Goal: Task Accomplishment & Management: Manage account settings

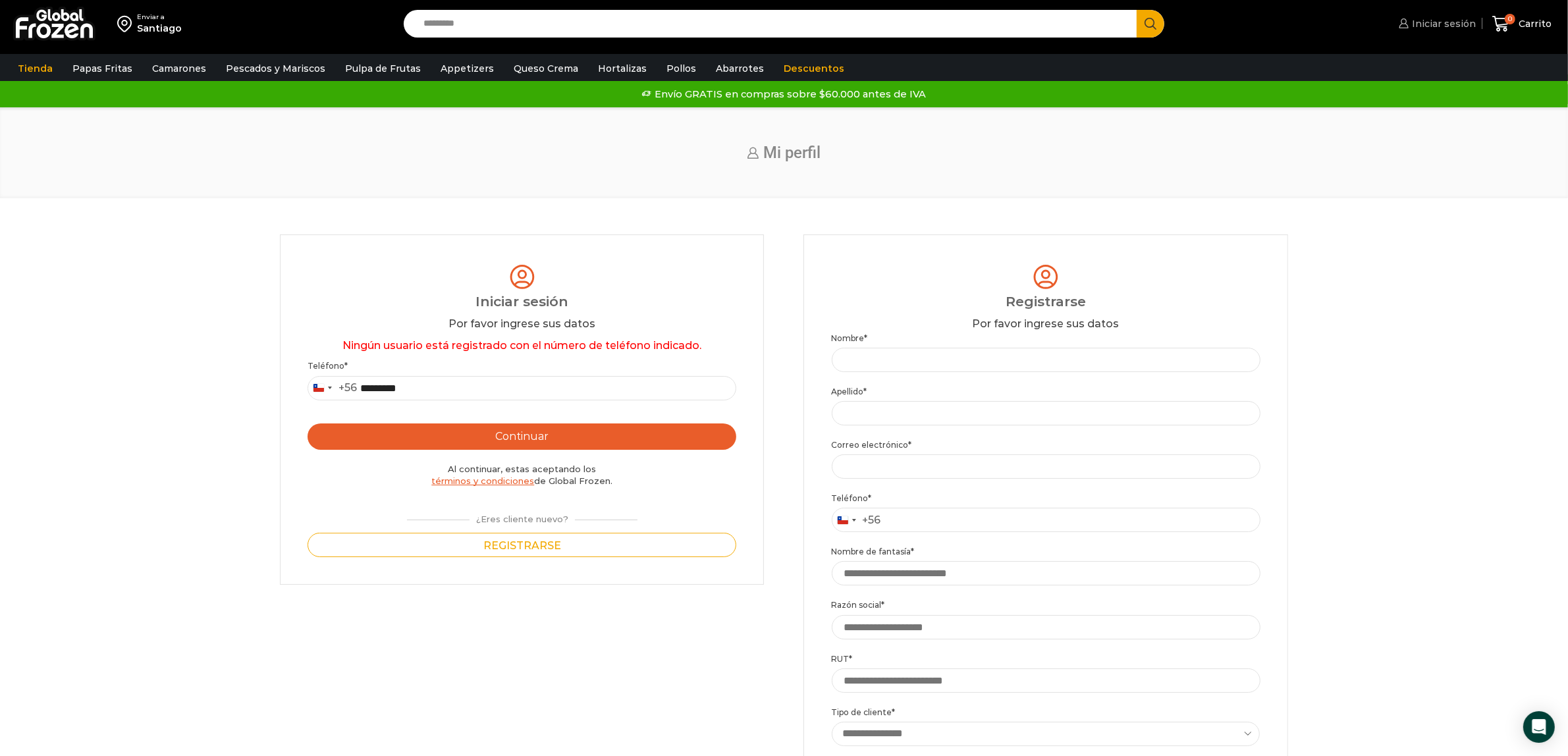
click at [1421, 24] on span "Iniciar sesión" at bounding box center [1443, 23] width 67 height 13
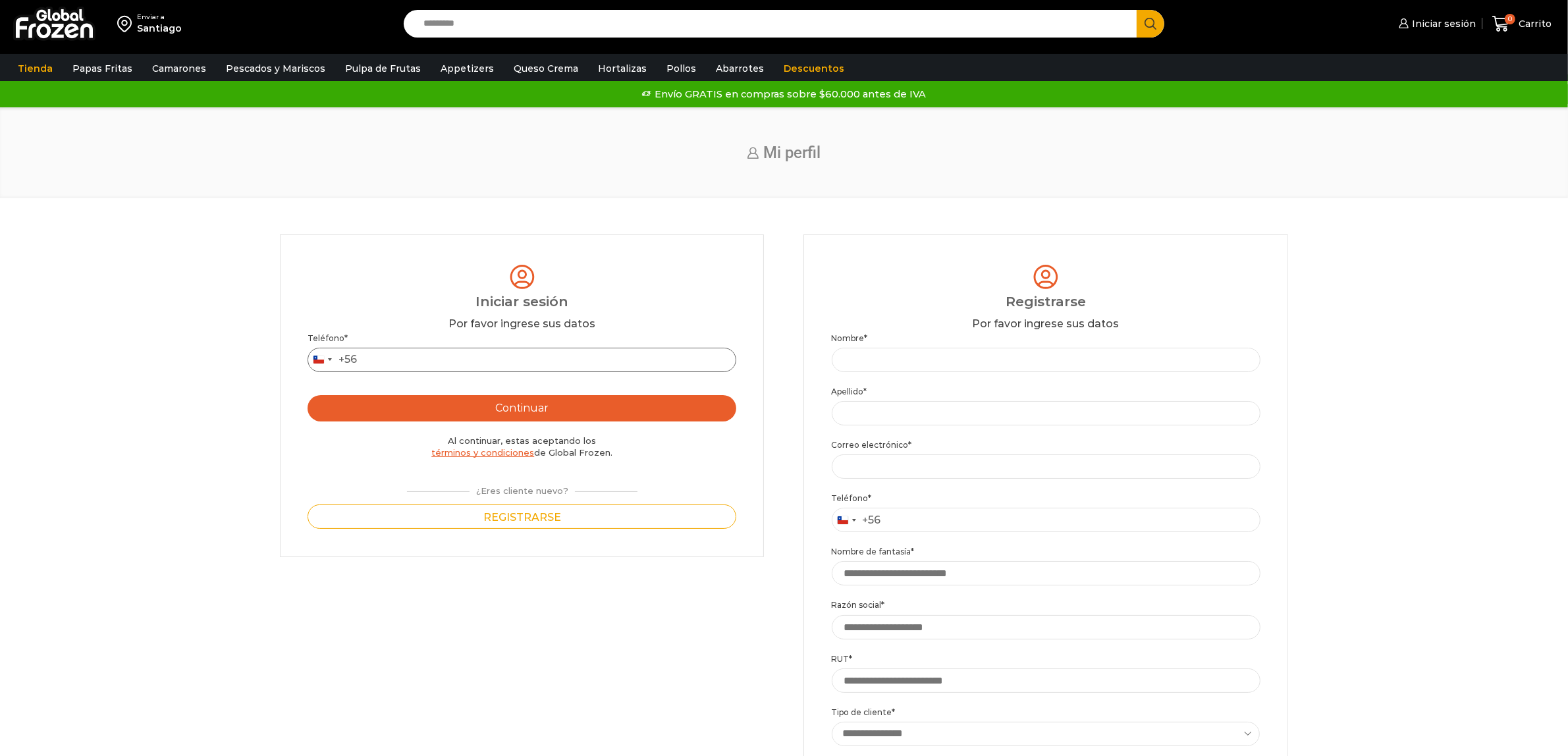
click at [588, 358] on input "Teléfono *" at bounding box center [522, 359] width 429 height 24
click at [308, 395] on button "Continuar" at bounding box center [522, 408] width 429 height 27
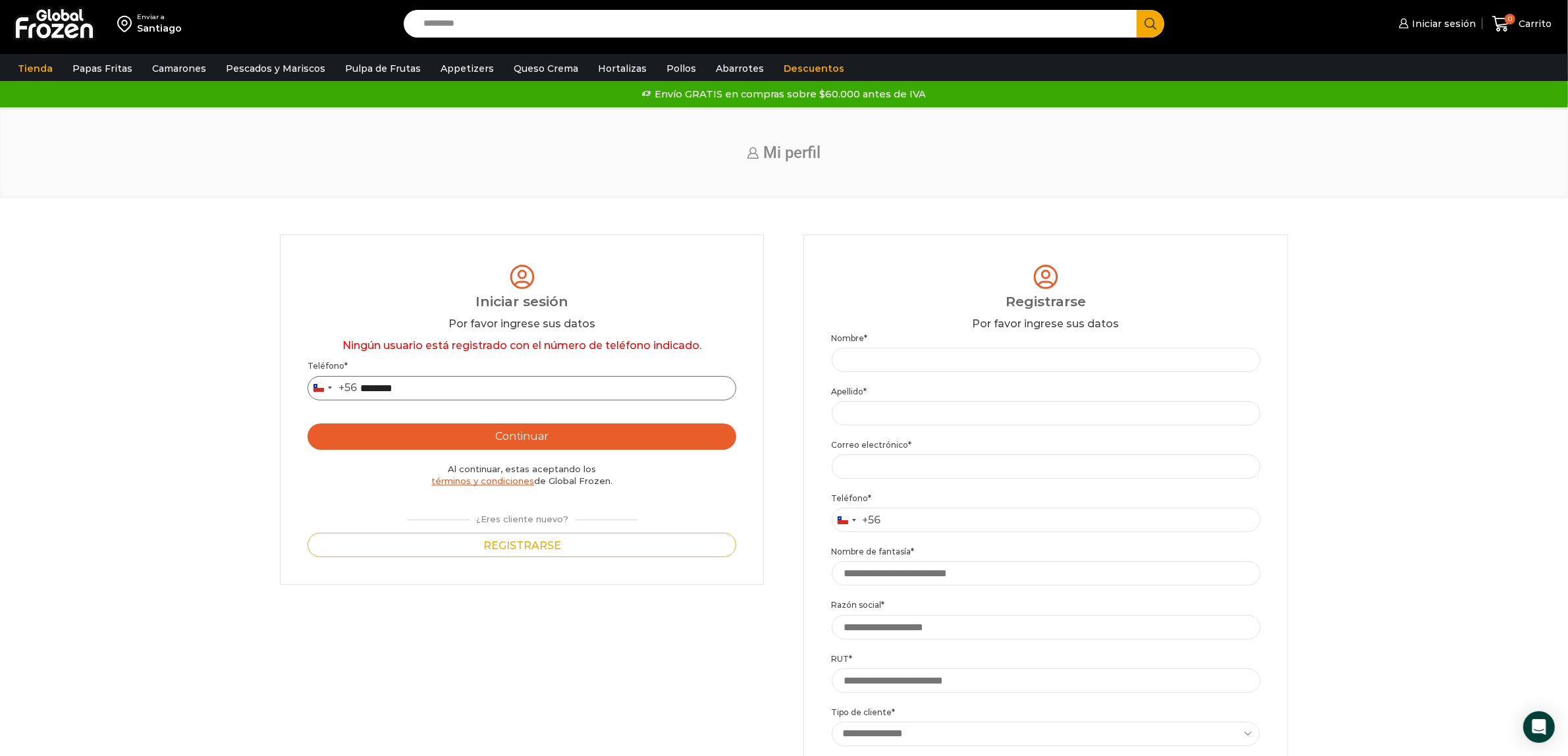
click at [363, 385] on input "********" at bounding box center [522, 388] width 429 height 24
type input "*********"
click at [515, 438] on button "Continuar" at bounding box center [522, 437] width 429 height 27
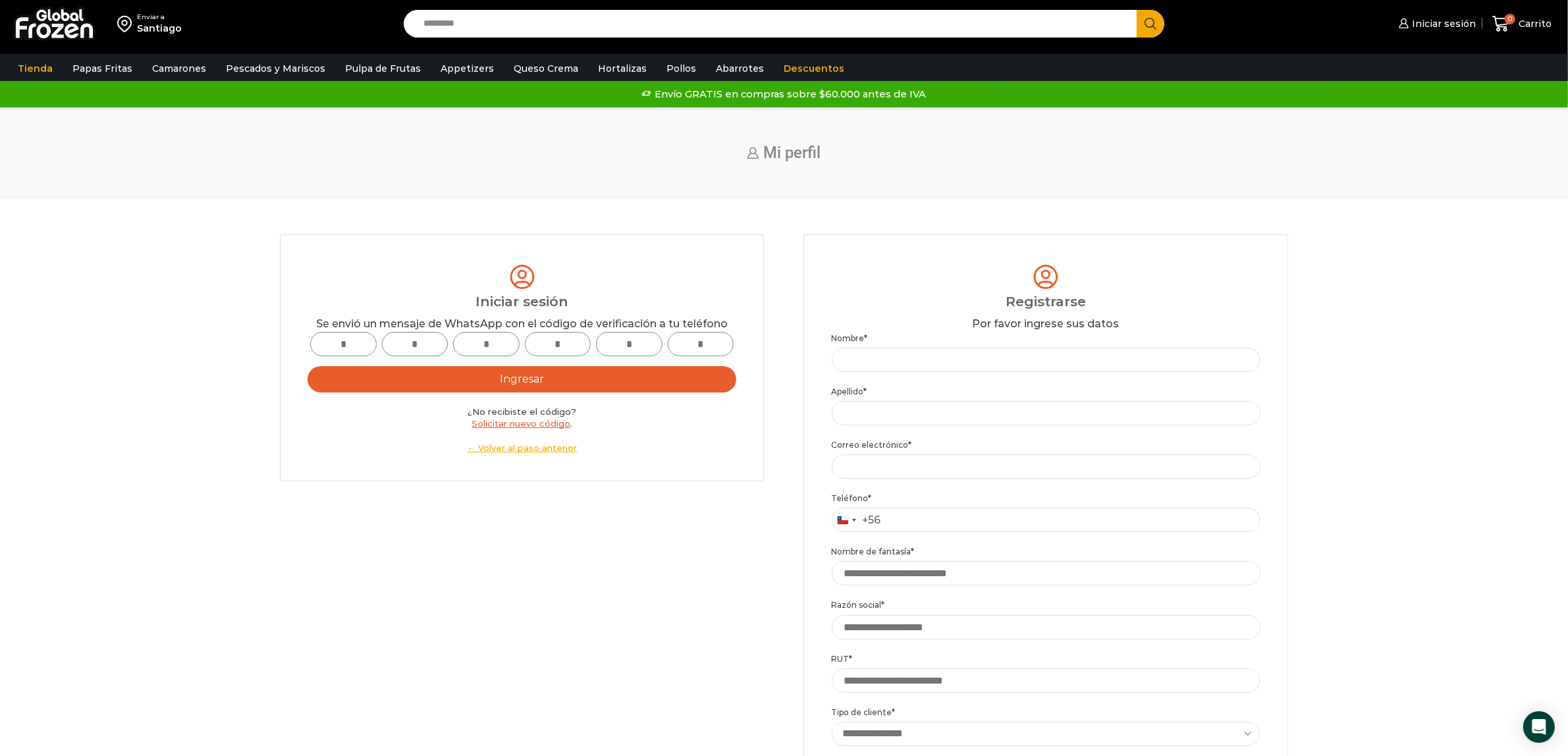
click at [346, 331] on div "Se envió un mensaje de WhatsApp con el código de verificación a tu teléfono" at bounding box center [522, 324] width 429 height 15
click at [354, 351] on input "text" at bounding box center [343, 343] width 67 height 24
type input "*"
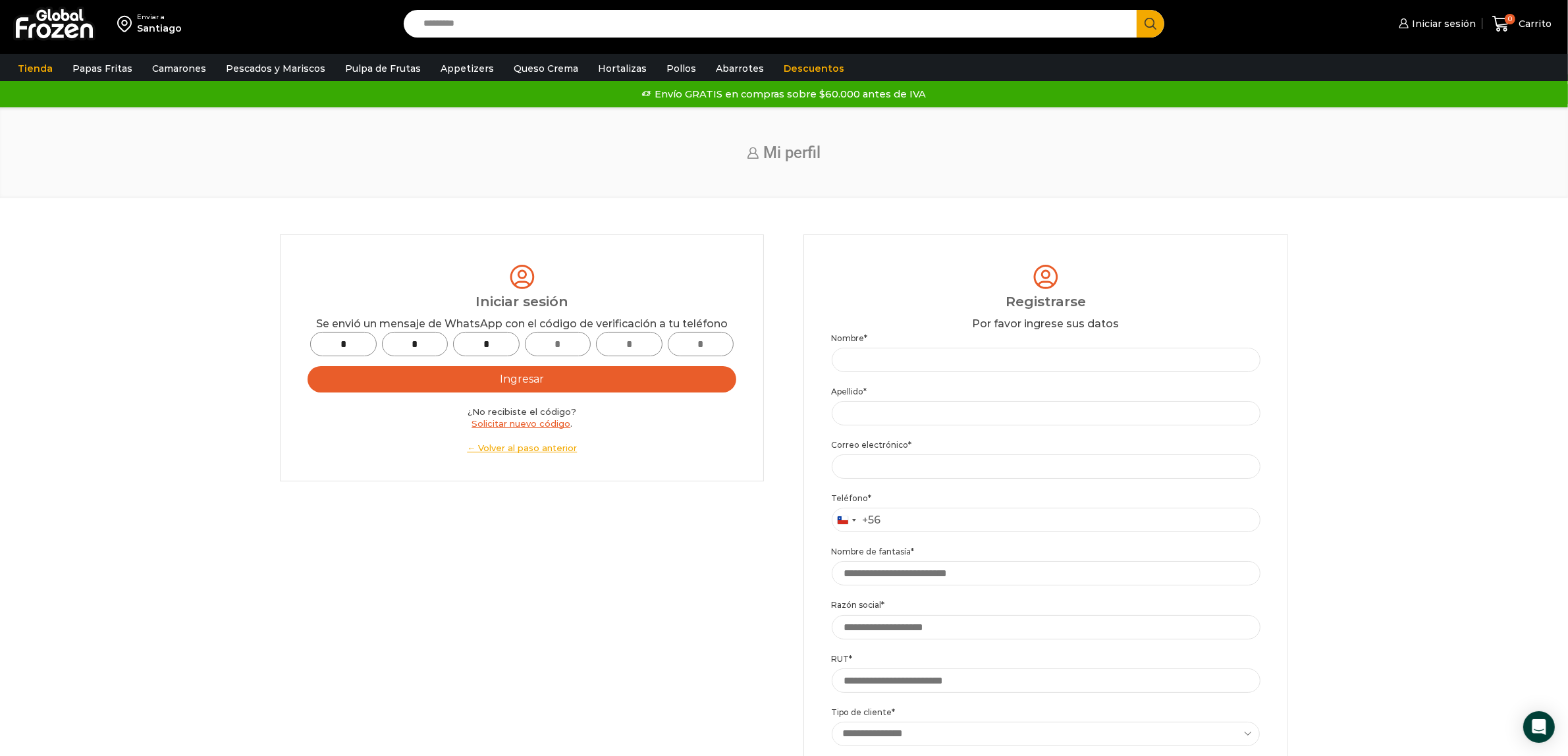
type input "*"
drag, startPoint x: 658, startPoint y: 382, endPoint x: 660, endPoint y: 392, distance: 10.2
click at [660, 390] on button "Ingresar" at bounding box center [522, 380] width 429 height 27
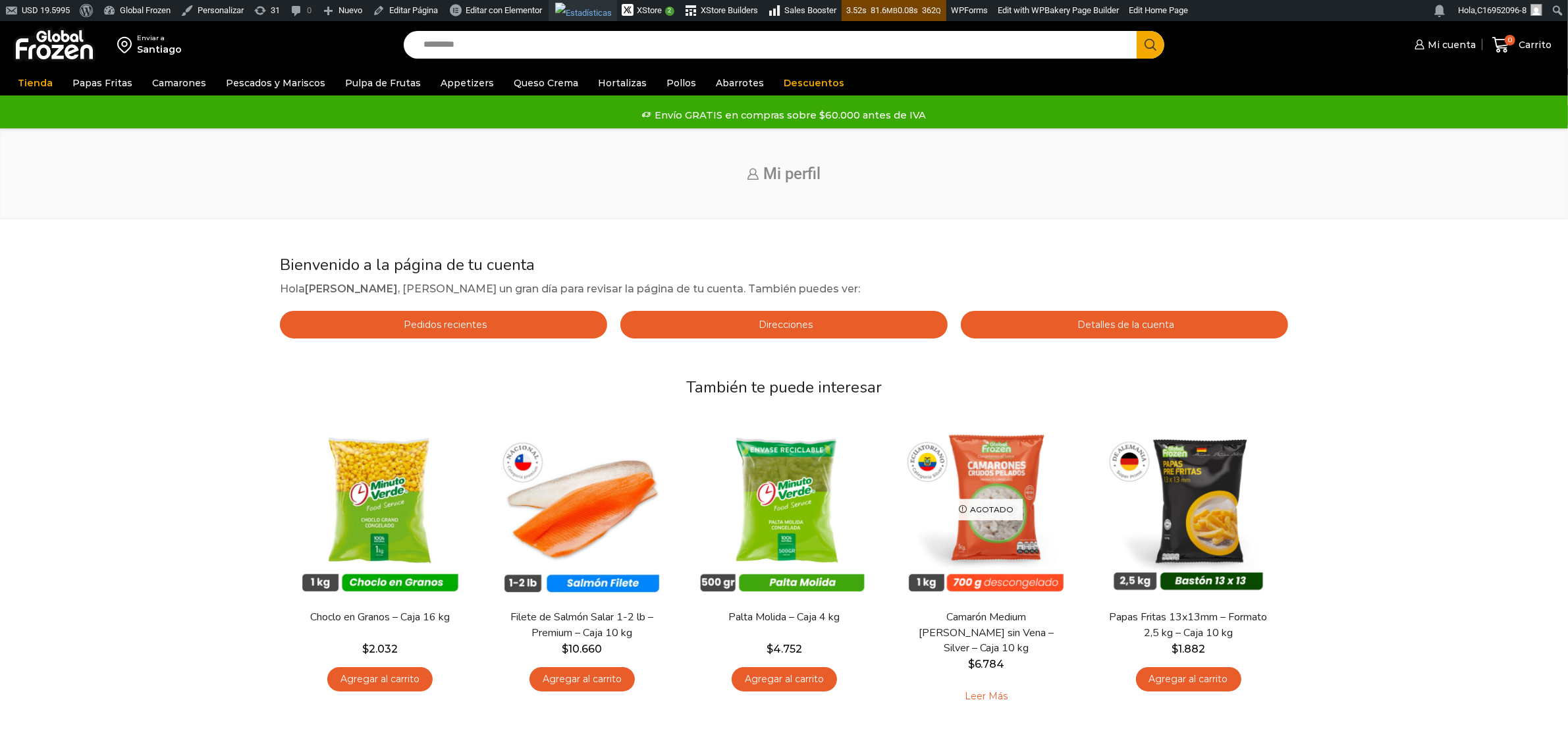
scroll to position [21, 0]
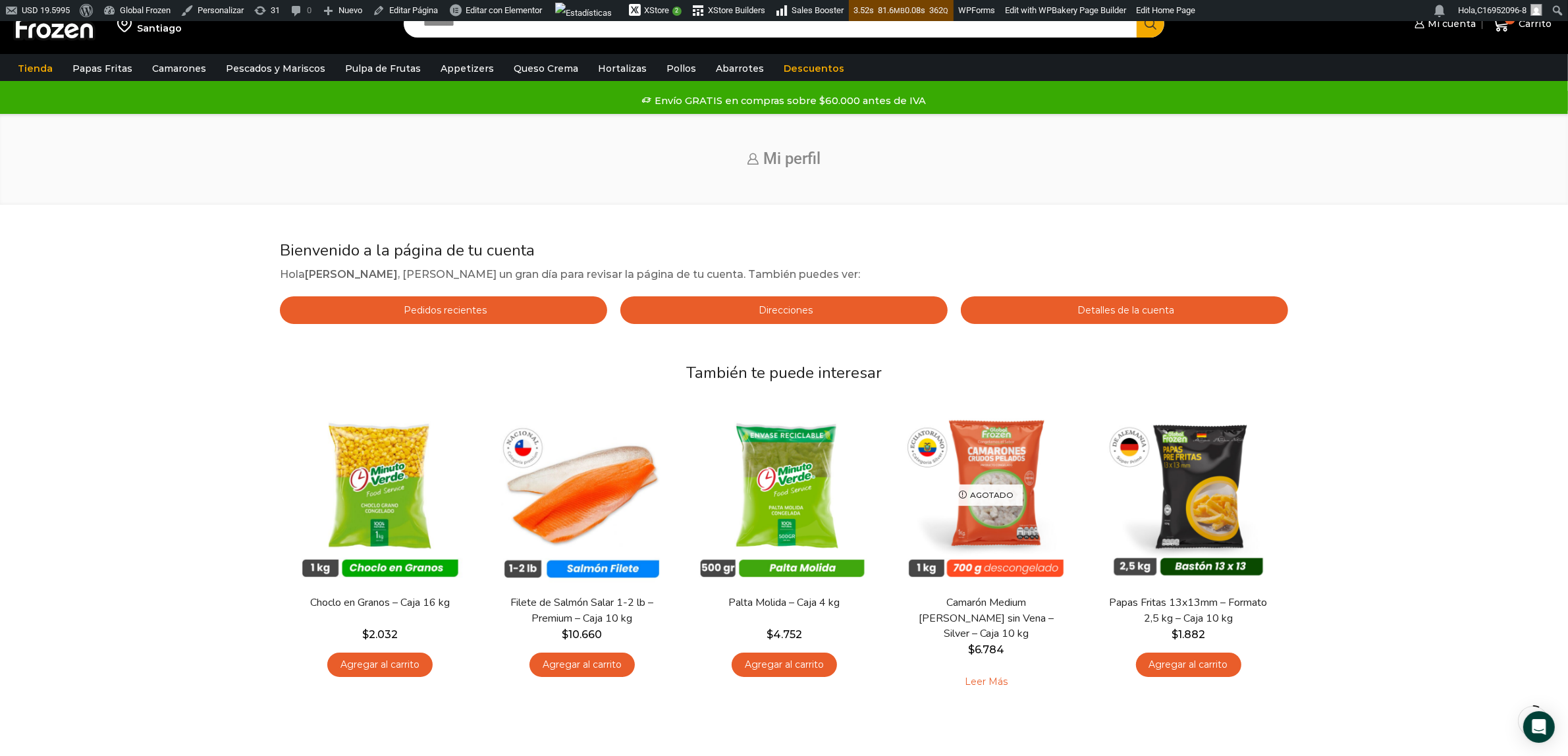
click at [807, 308] on span "Direcciones" at bounding box center [784, 310] width 58 height 12
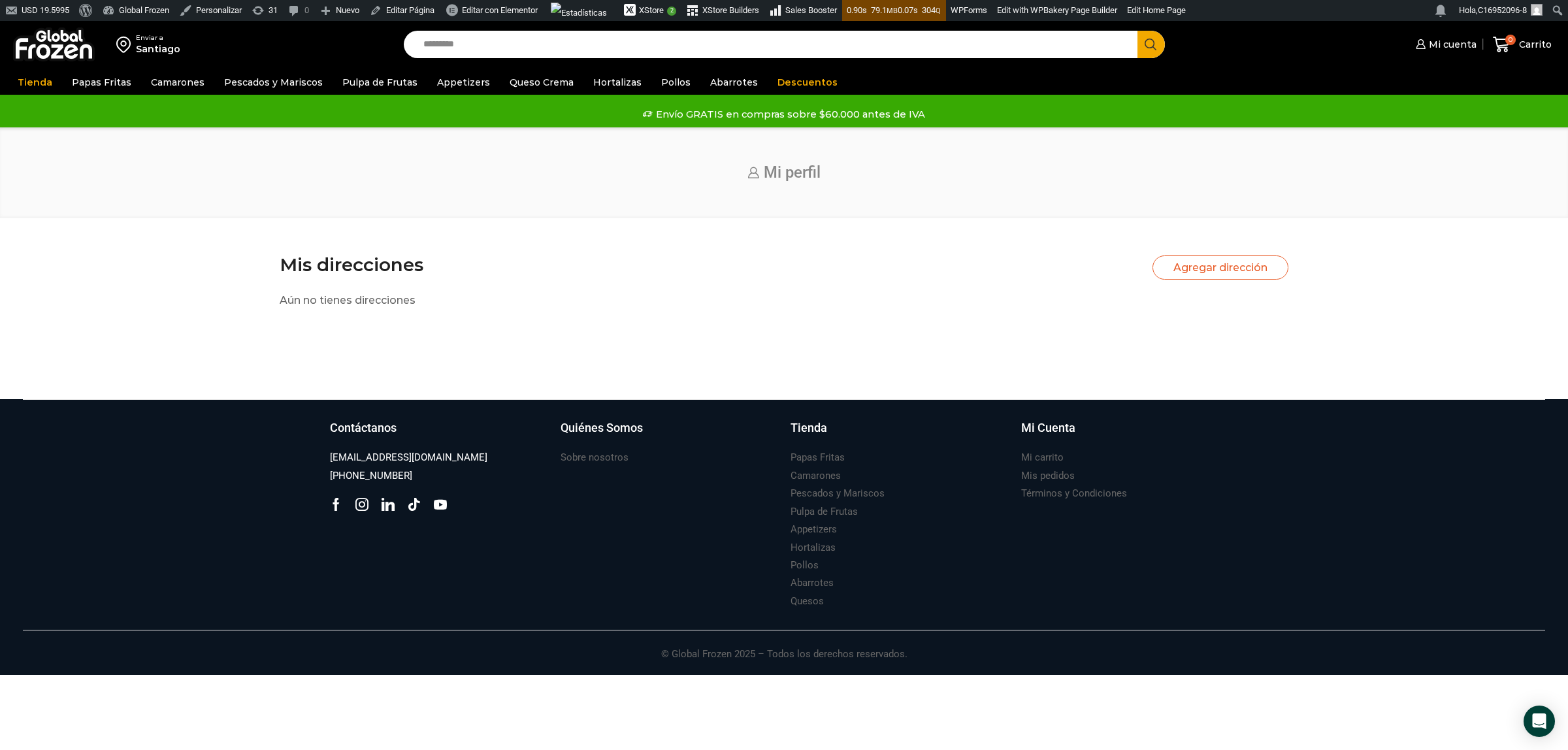
click at [1197, 269] on button "Agregar dirección" at bounding box center [1220, 267] width 136 height 24
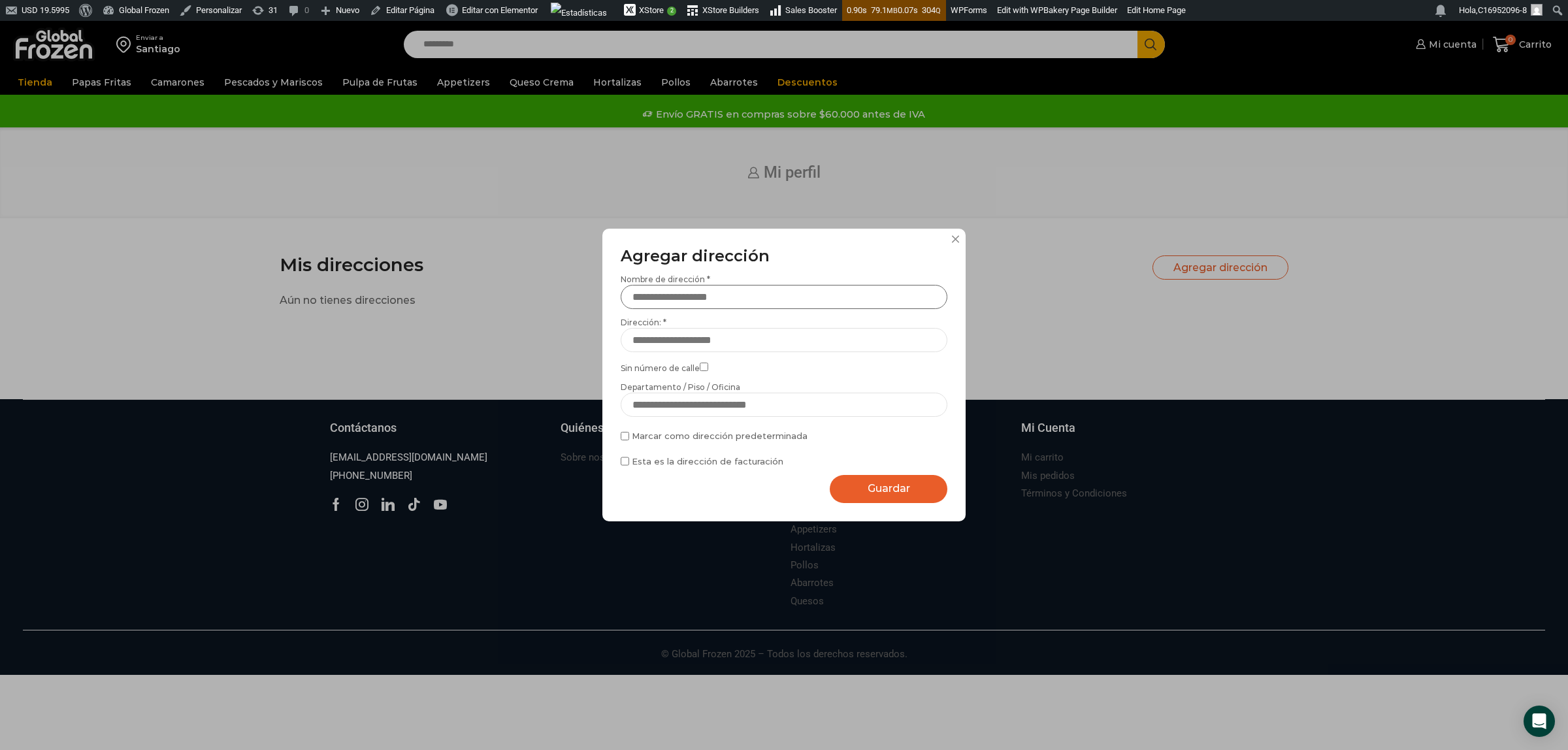
click at [678, 298] on input "Nombre de dirección *" at bounding box center [784, 297] width 327 height 24
type input "********"
click at [665, 347] on input "Dirección: *" at bounding box center [784, 340] width 327 height 24
click at [798, 341] on input "**********" at bounding box center [784, 340] width 327 height 24
type input "*"
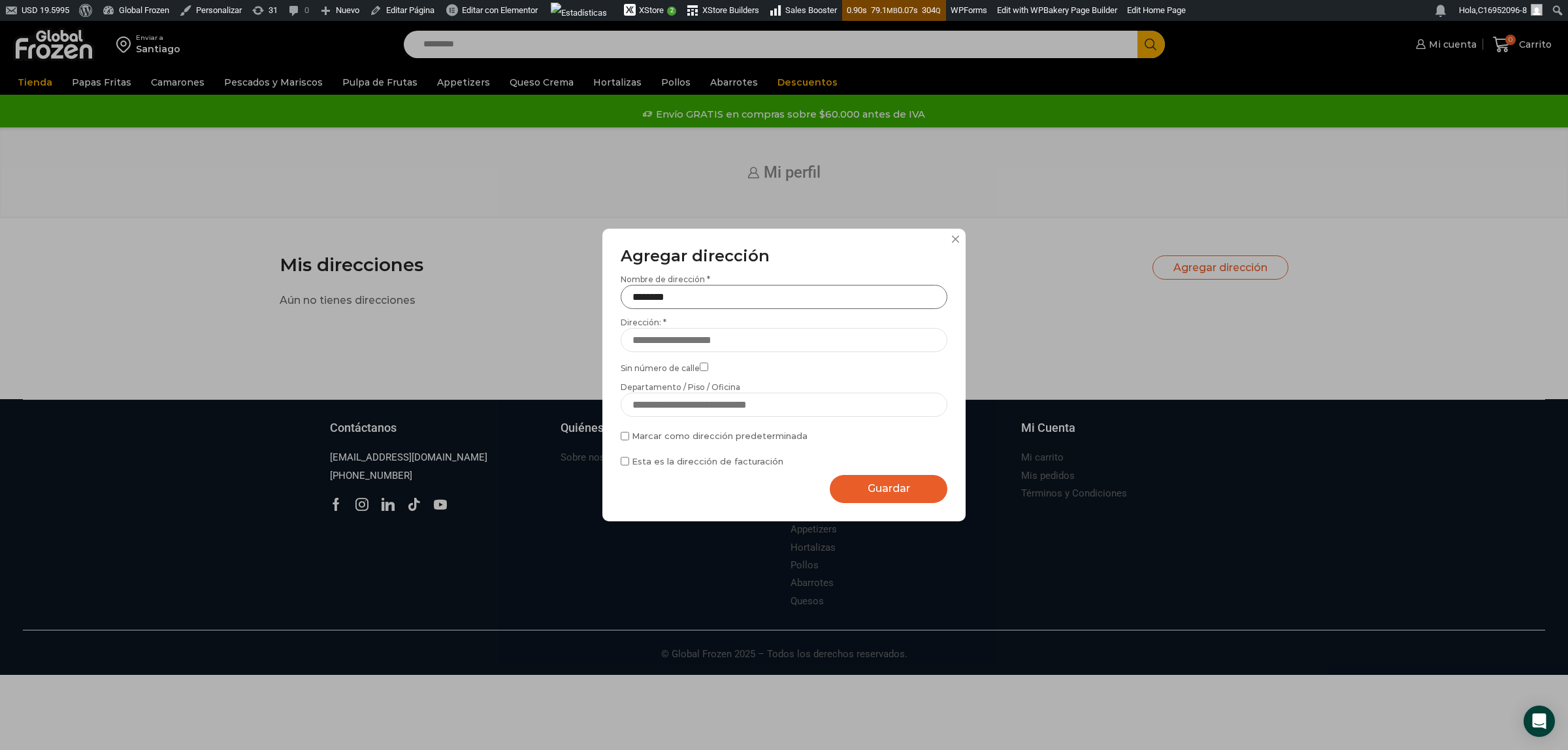
click at [700, 295] on input "********" at bounding box center [784, 297] width 327 height 24
type input "*"
click at [698, 337] on input "Dirección: *" at bounding box center [784, 340] width 327 height 24
type input "*"
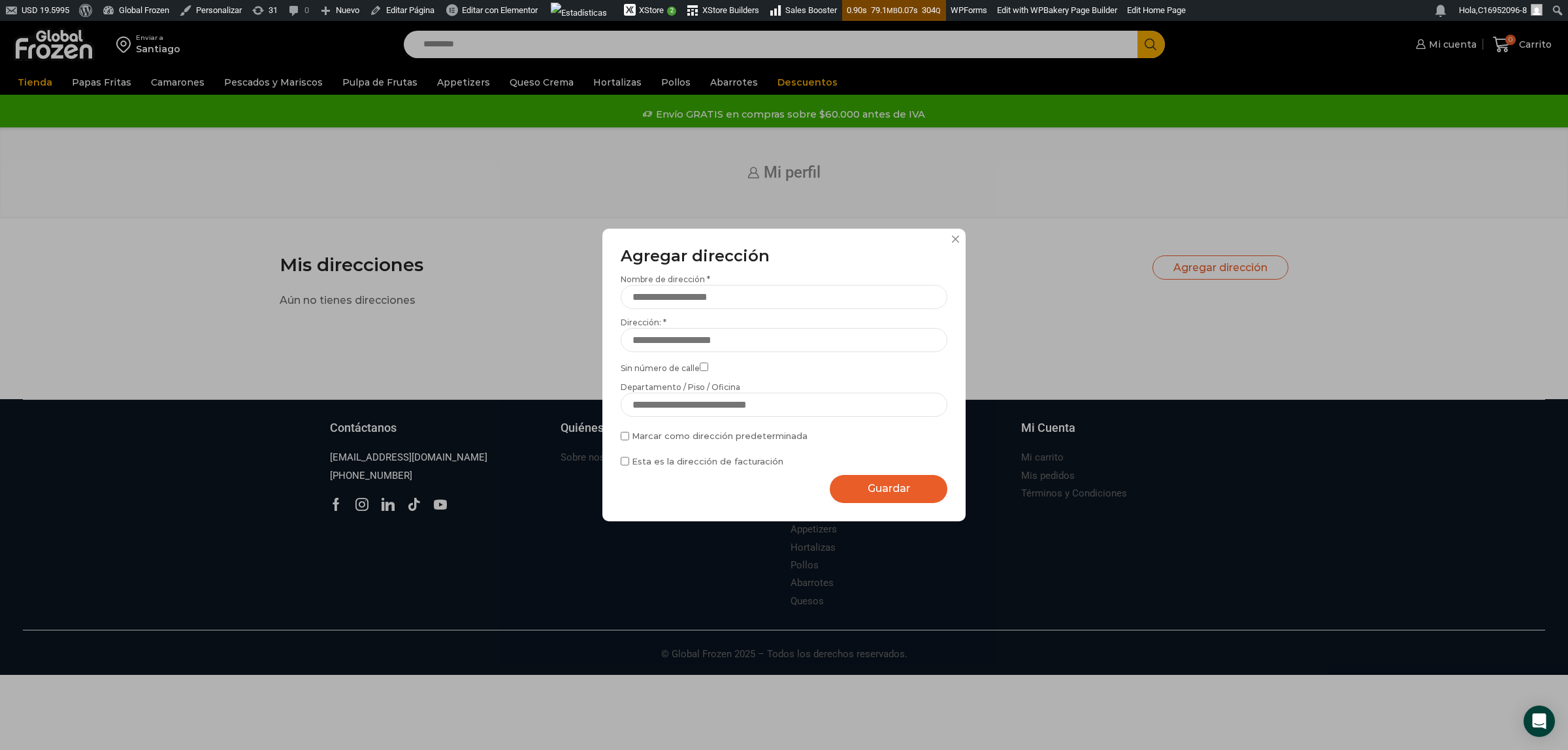
click at [953, 237] on button at bounding box center [955, 239] width 8 height 8
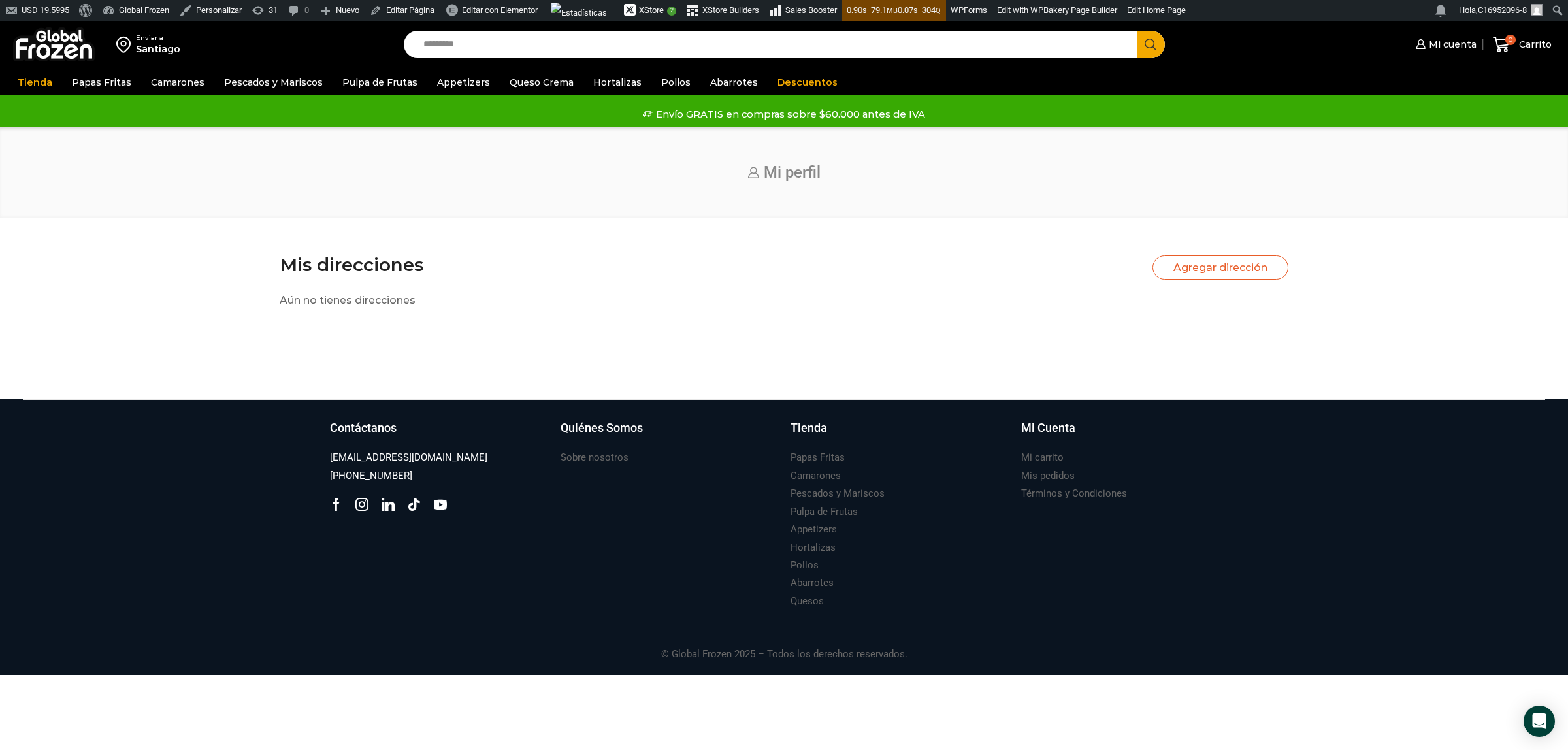
click at [48, 37] on img at bounding box center [54, 44] width 82 height 34
